Goal: Information Seeking & Learning: Learn about a topic

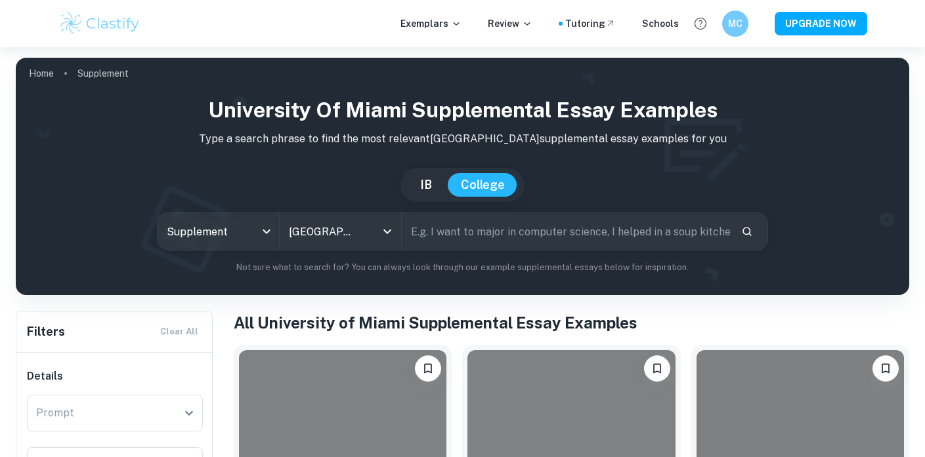
scroll to position [222, 0]
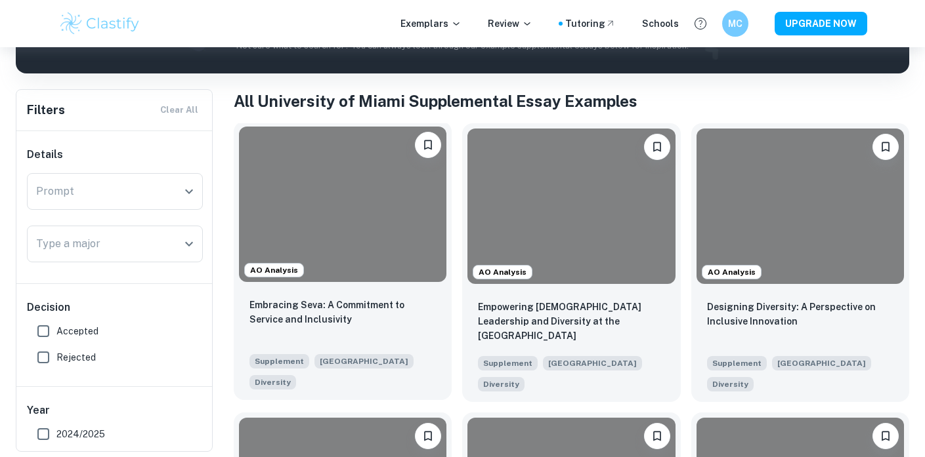
click at [295, 217] on div at bounding box center [342, 205] width 207 height 156
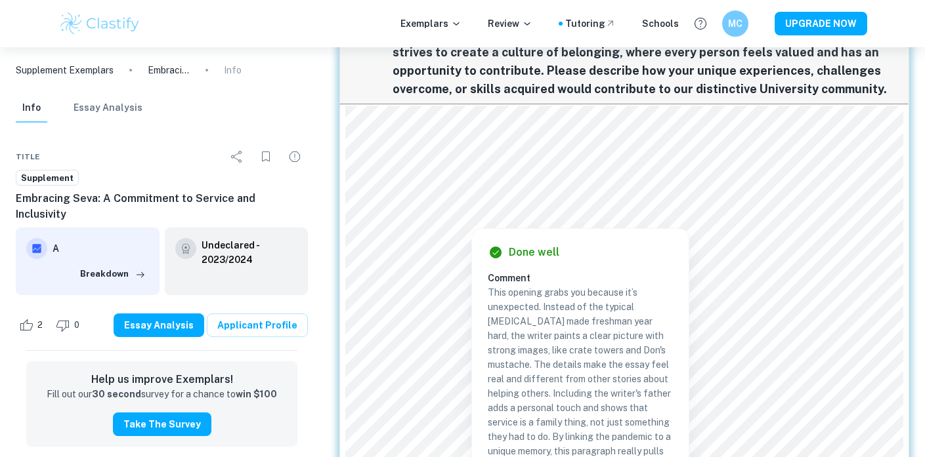
scroll to position [224, 0]
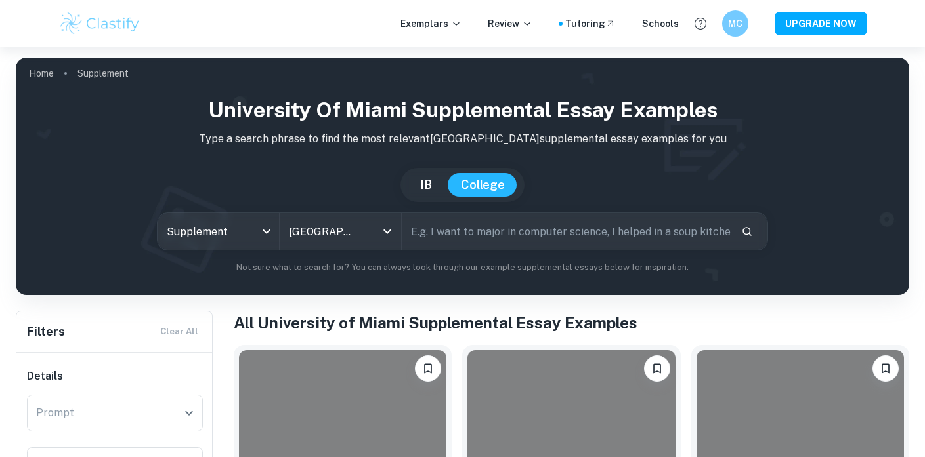
scroll to position [194, 0]
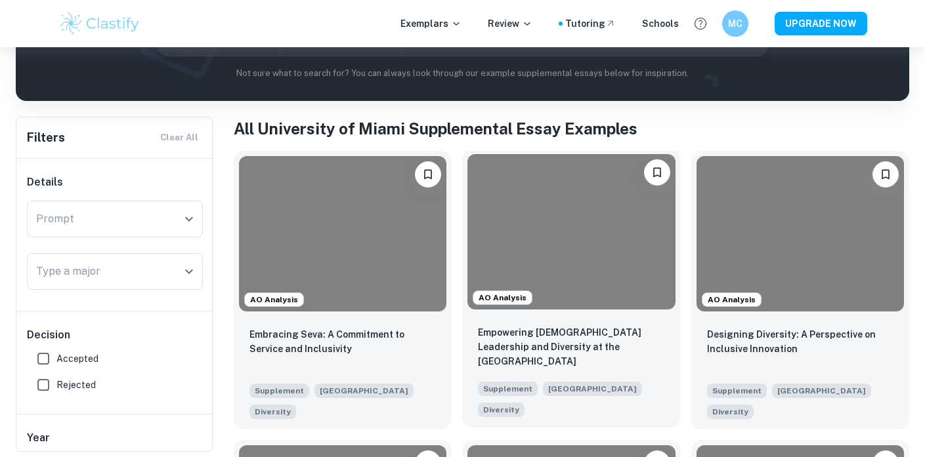
click at [508, 276] on div at bounding box center [570, 232] width 207 height 156
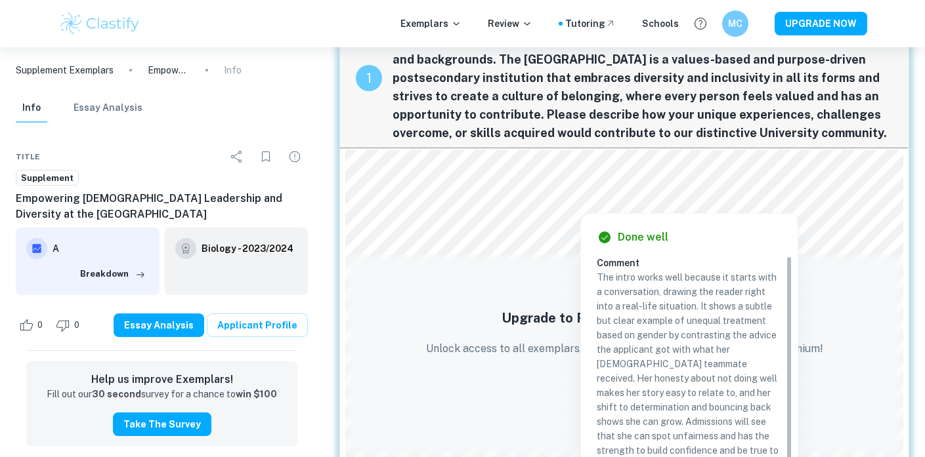
scroll to position [72, 0]
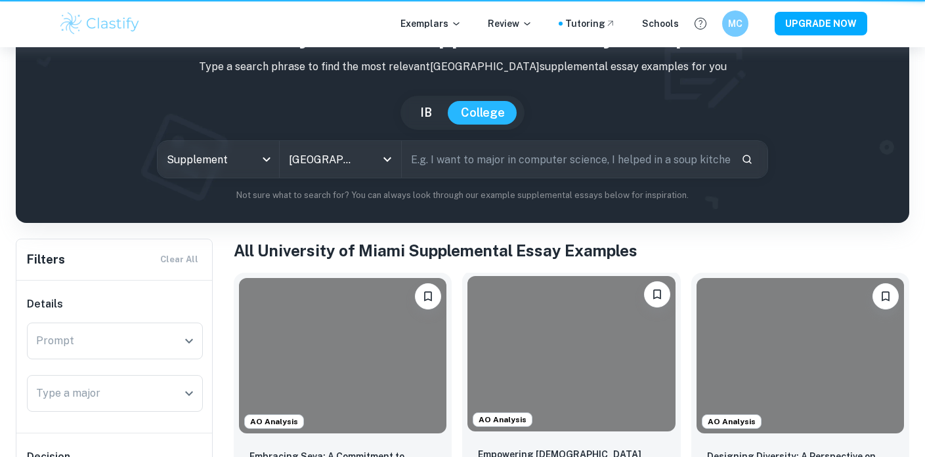
scroll to position [194, 0]
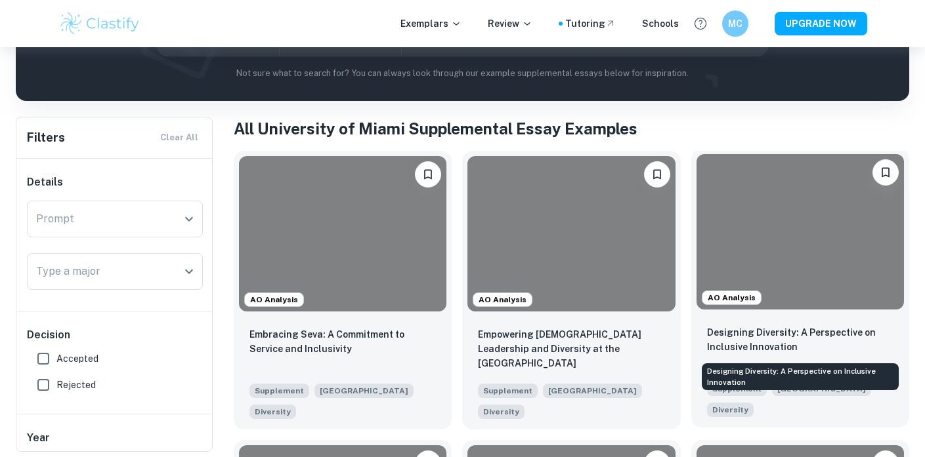
click at [792, 331] on p "Designing Diversity: A Perspective on Inclusive Innovation" at bounding box center [800, 339] width 186 height 29
